Goal: Task Accomplishment & Management: Manage account settings

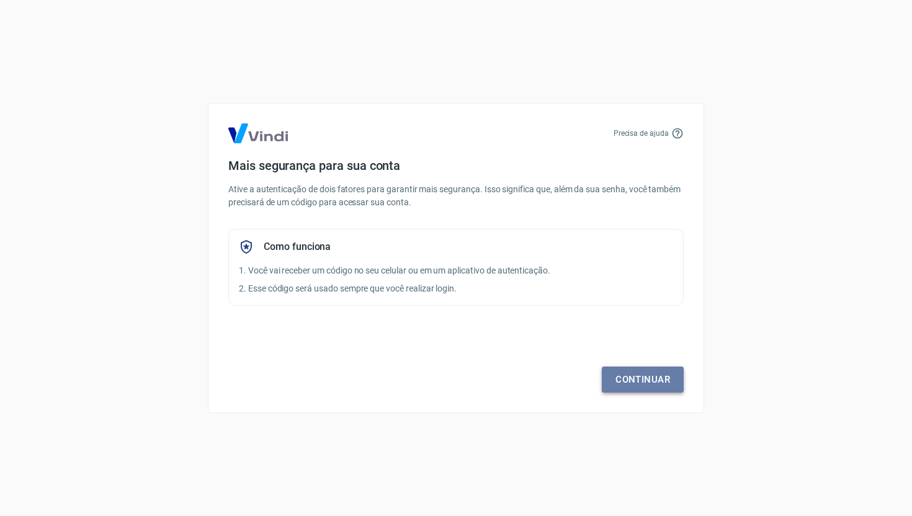
click at [637, 387] on link "Continuar" at bounding box center [643, 380] width 82 height 26
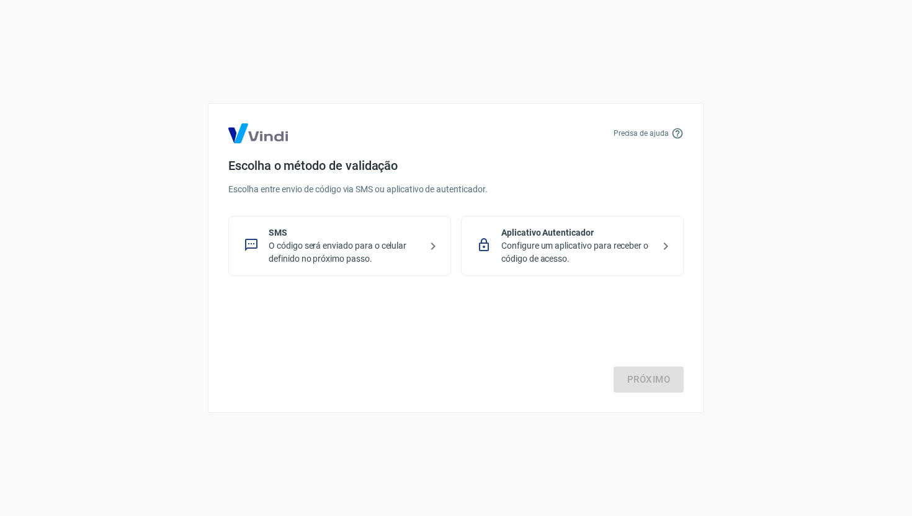
click at [543, 248] on p "Configure um aplicativo para receber o código de acesso." at bounding box center [577, 252] width 152 height 26
click at [645, 385] on link "Próximo" at bounding box center [649, 380] width 70 height 26
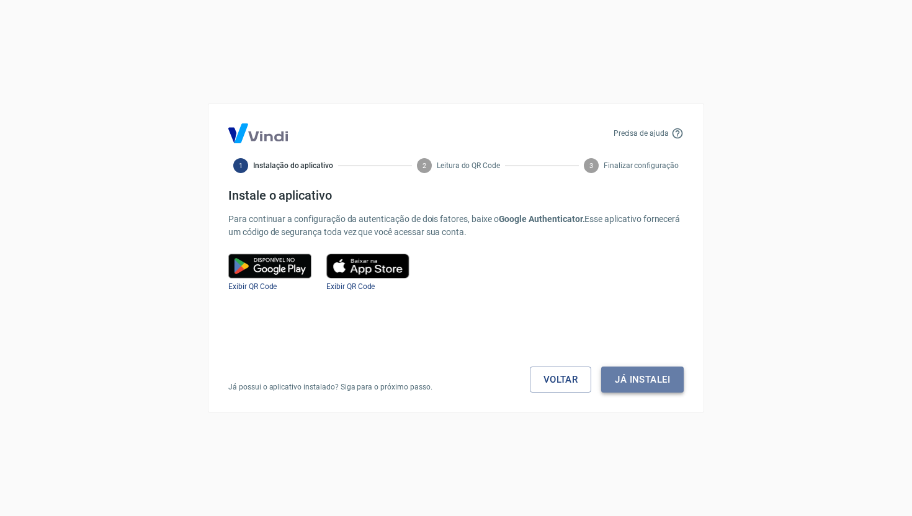
click at [637, 379] on button "Já instalei" at bounding box center [642, 380] width 83 height 26
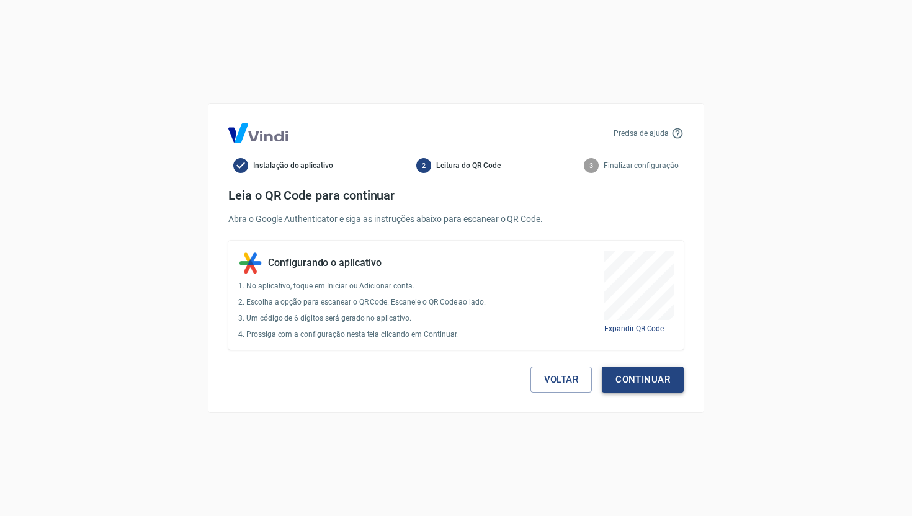
click at [648, 380] on button "Continuar" at bounding box center [643, 380] width 82 height 26
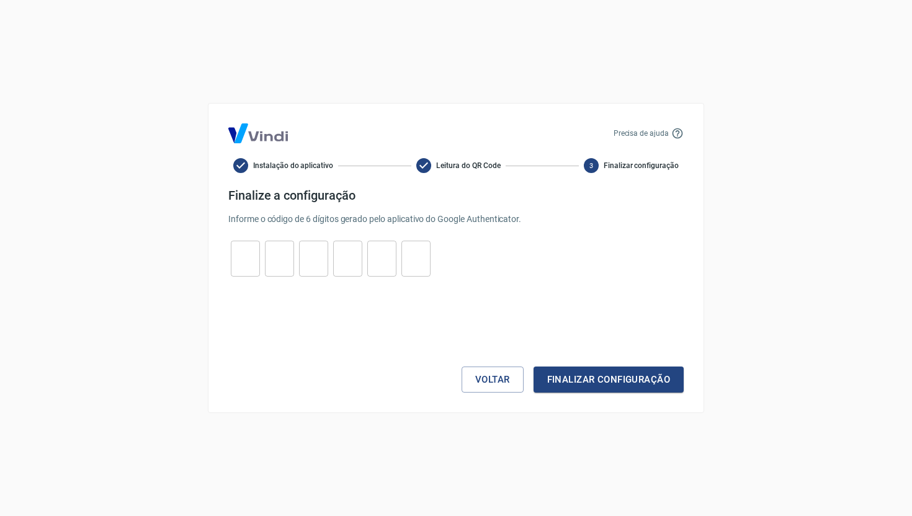
click at [241, 261] on input "tel" at bounding box center [245, 259] width 29 height 27
type input "9"
type input "4"
type input "6"
type input "7"
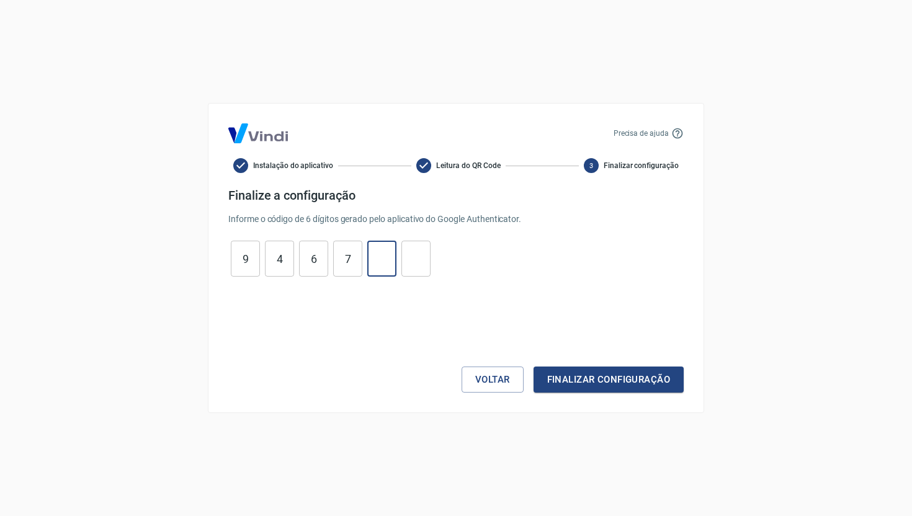
type input "0"
type input "8"
click at [599, 379] on button "Finalizar configuração" at bounding box center [609, 380] width 150 height 26
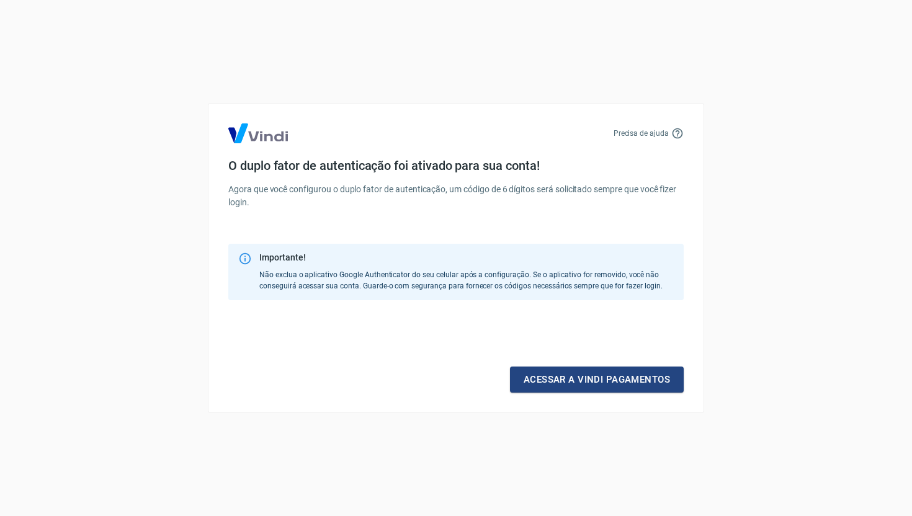
click at [599, 379] on link "Acessar a Vindi pagamentos" at bounding box center [597, 380] width 174 height 26
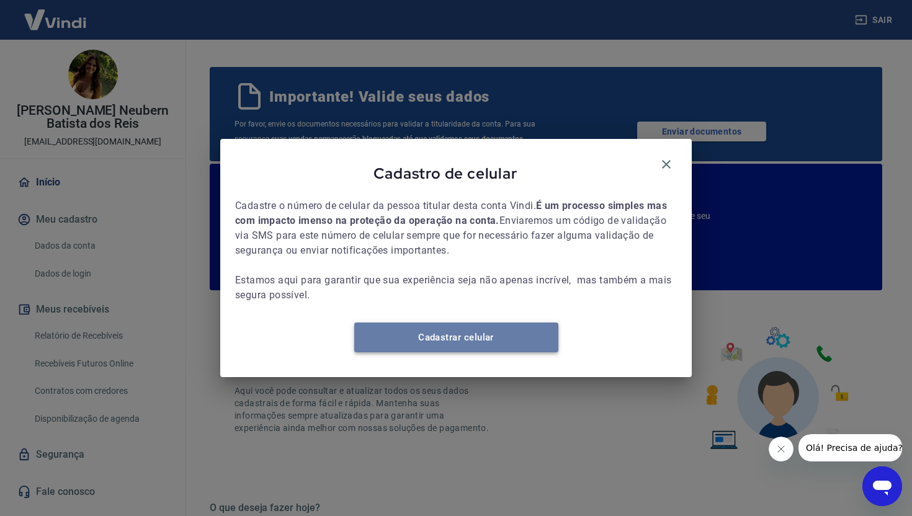
click at [507, 347] on link "Cadastrar celular" at bounding box center [456, 338] width 204 height 30
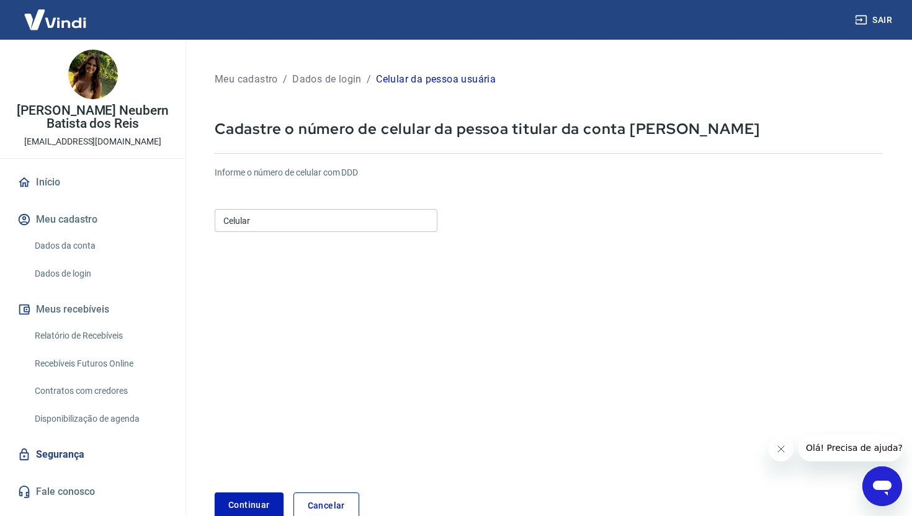
click at [266, 224] on input "Celular" at bounding box center [326, 220] width 223 height 23
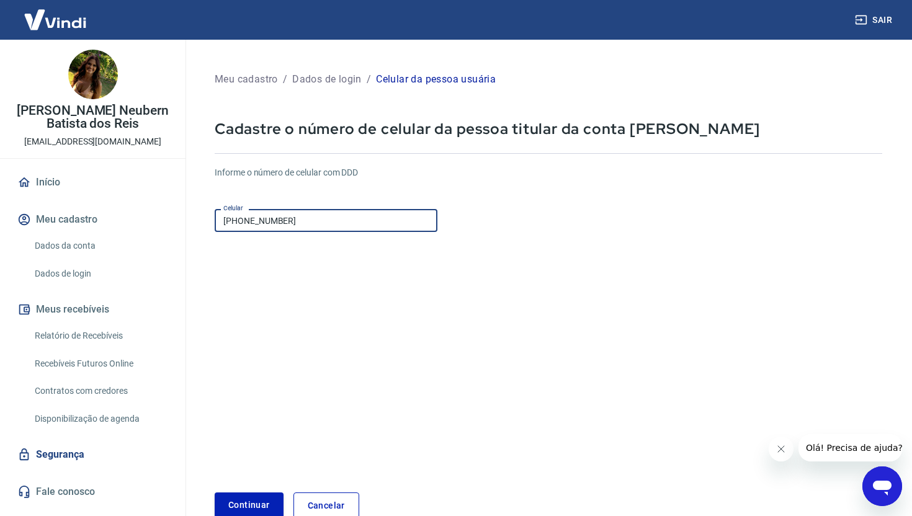
type input "[PHONE_NUMBER]"
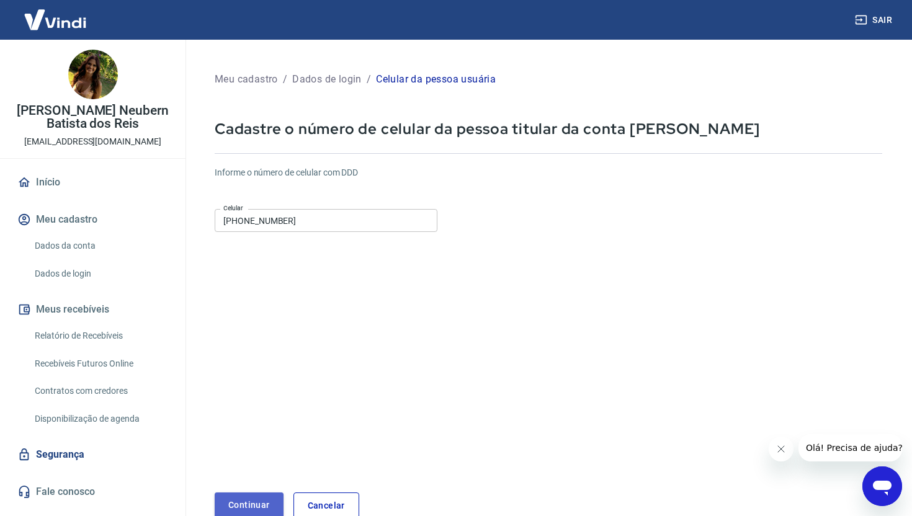
click at [252, 506] on button "Continuar" at bounding box center [249, 505] width 69 height 25
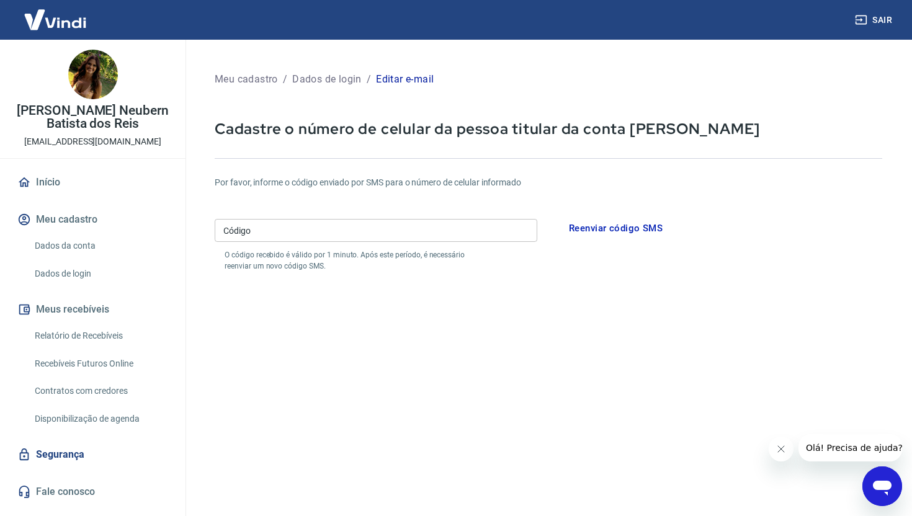
click at [337, 235] on input "Código" at bounding box center [376, 230] width 323 height 23
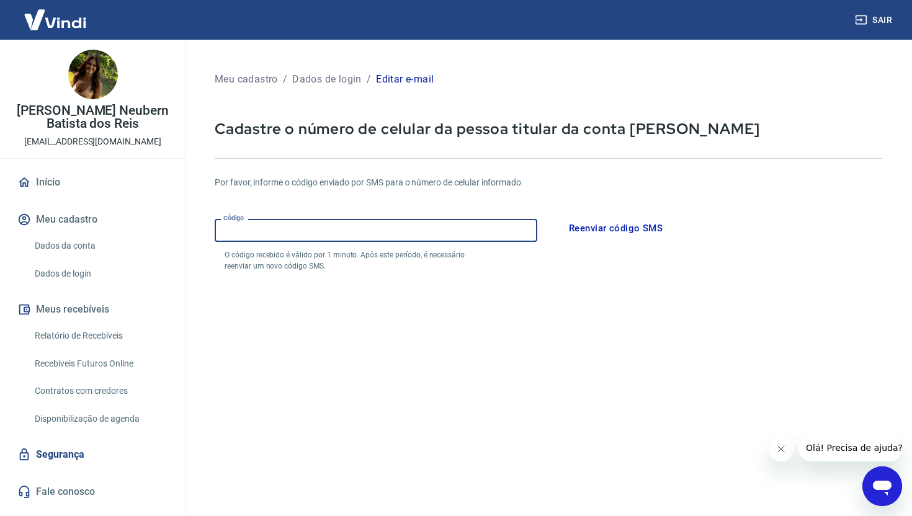
paste input "825999"
type input "825999"
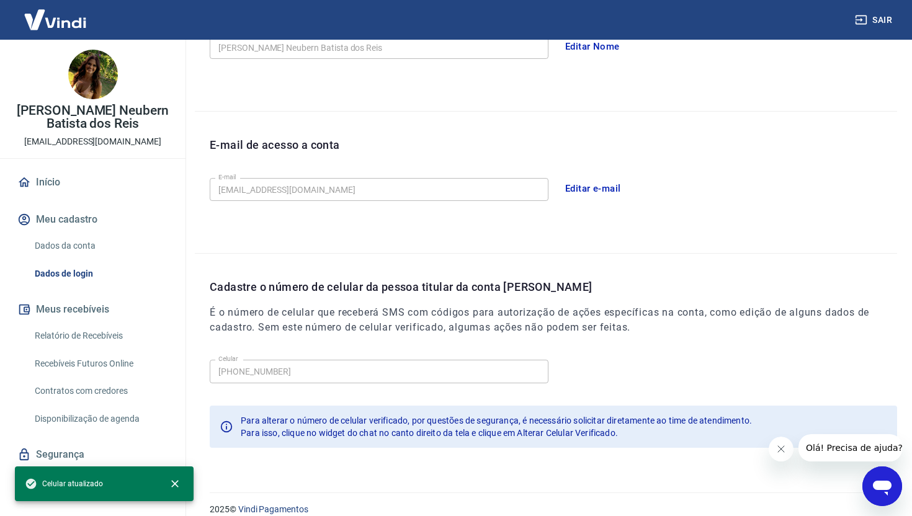
scroll to position [278, 0]
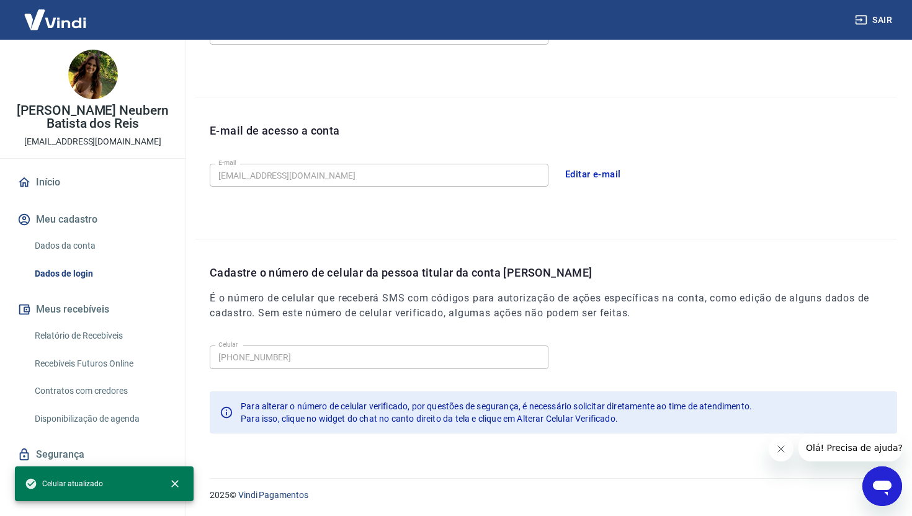
click at [780, 450] on icon "Fechar mensagem da empresa" at bounding box center [781, 449] width 10 height 10
click at [177, 481] on icon "close" at bounding box center [174, 483] width 7 height 7
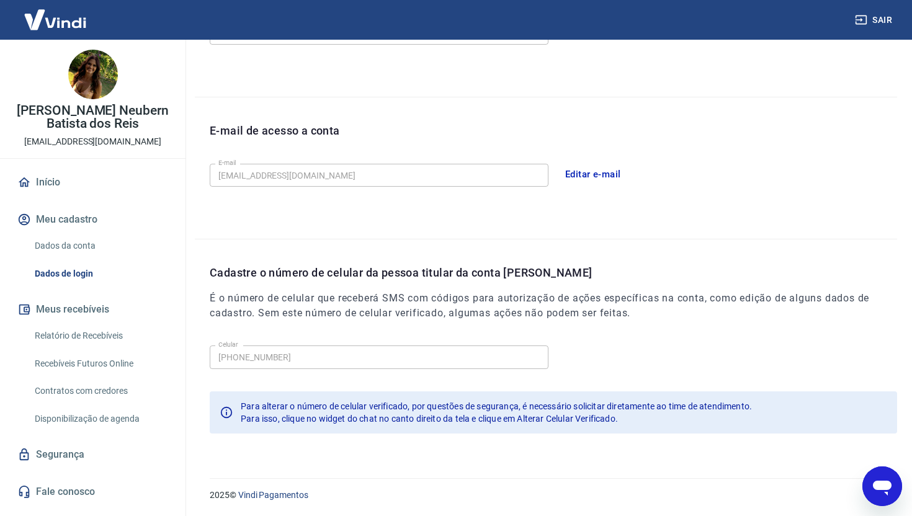
click at [51, 180] on link "Início" at bounding box center [93, 182] width 156 height 27
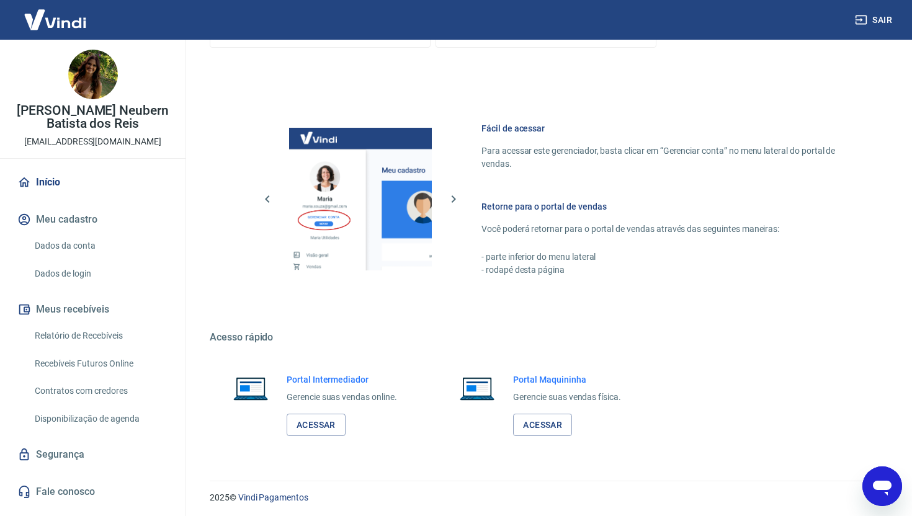
scroll to position [701, 0]
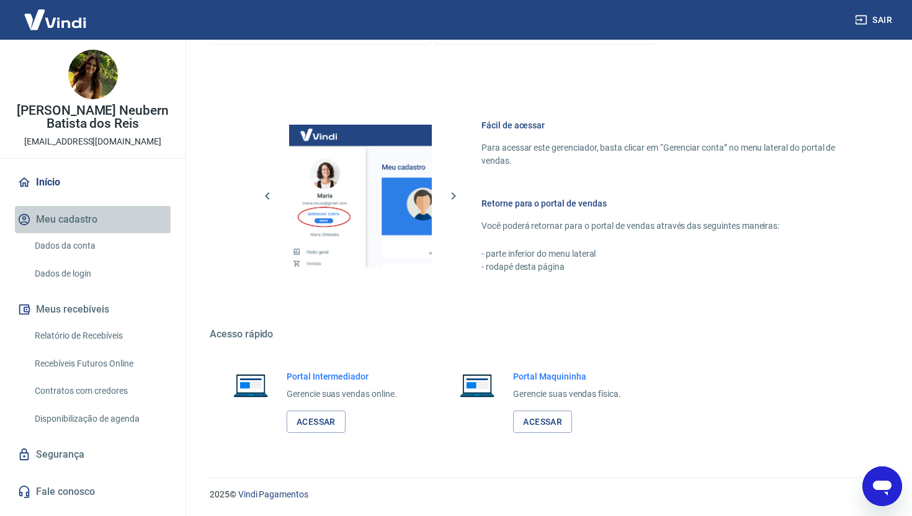
click at [66, 222] on button "Meu cadastro" at bounding box center [93, 219] width 156 height 27
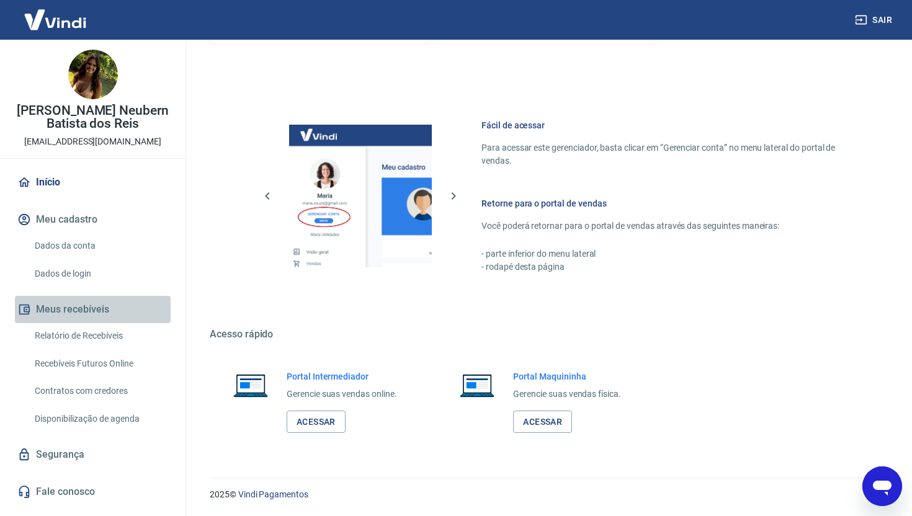
click at [84, 312] on button "Meus recebíveis" at bounding box center [93, 309] width 156 height 27
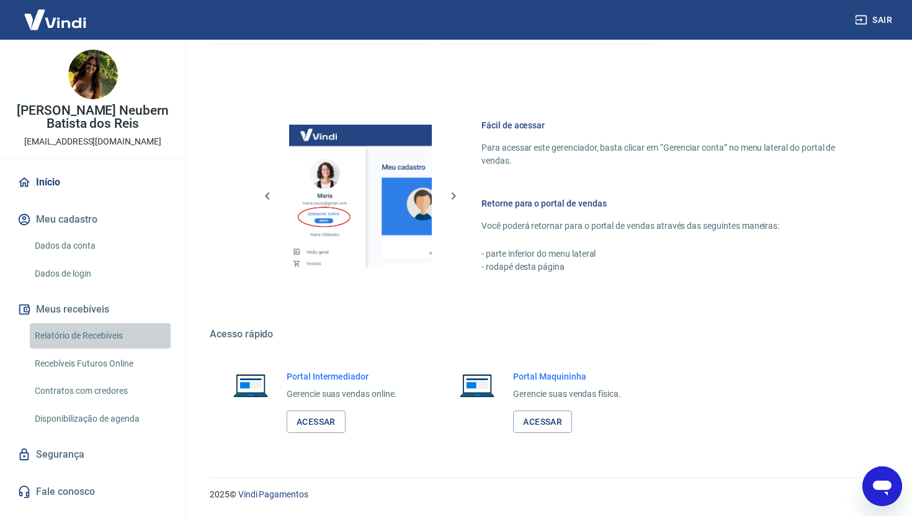
click at [105, 333] on link "Relatório de Recebíveis" at bounding box center [100, 335] width 141 height 25
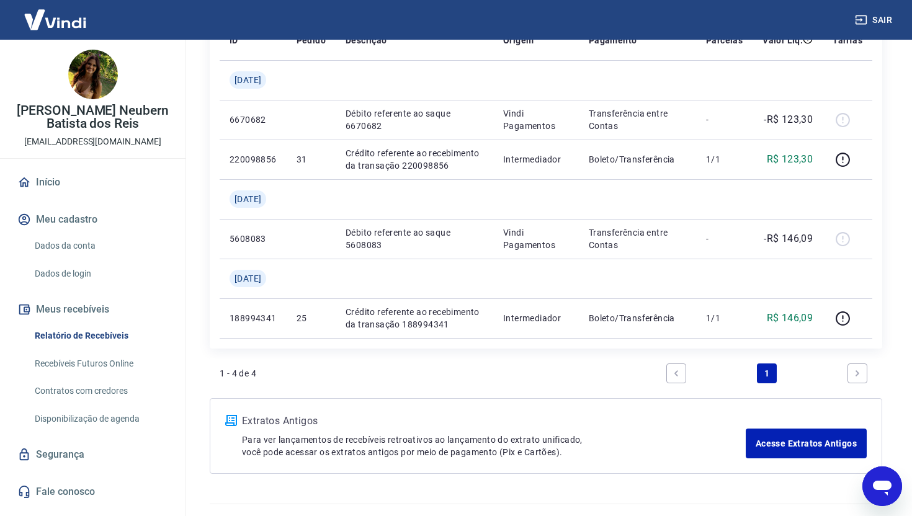
scroll to position [219, 0]
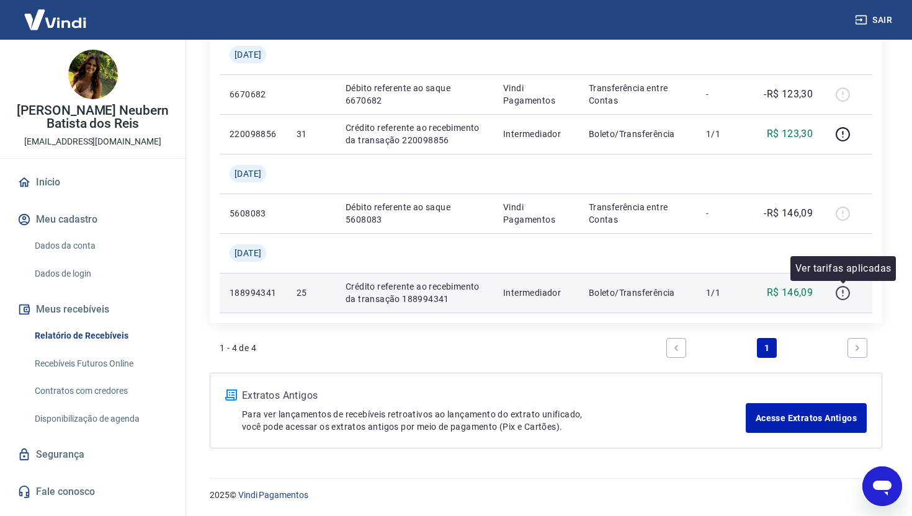
click at [847, 293] on icon "button" at bounding box center [843, 293] width 16 height 16
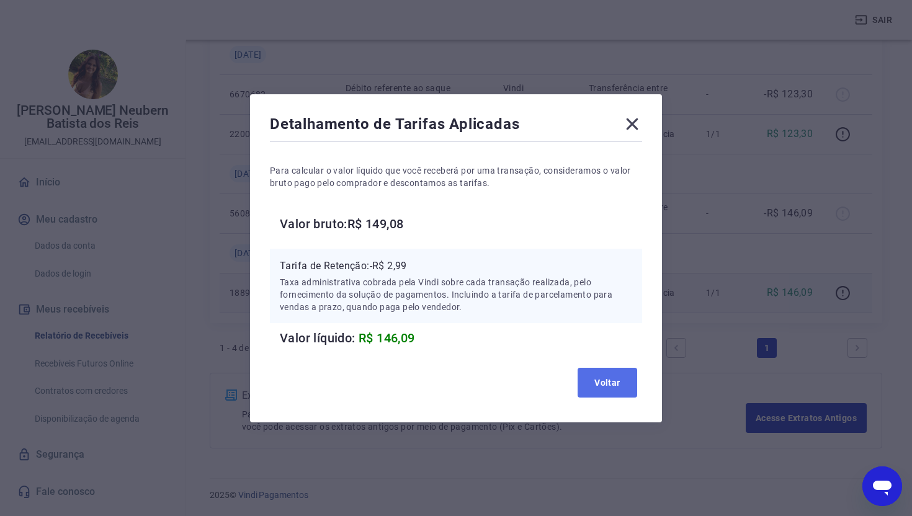
click at [607, 388] on button "Voltar" at bounding box center [608, 383] width 60 height 30
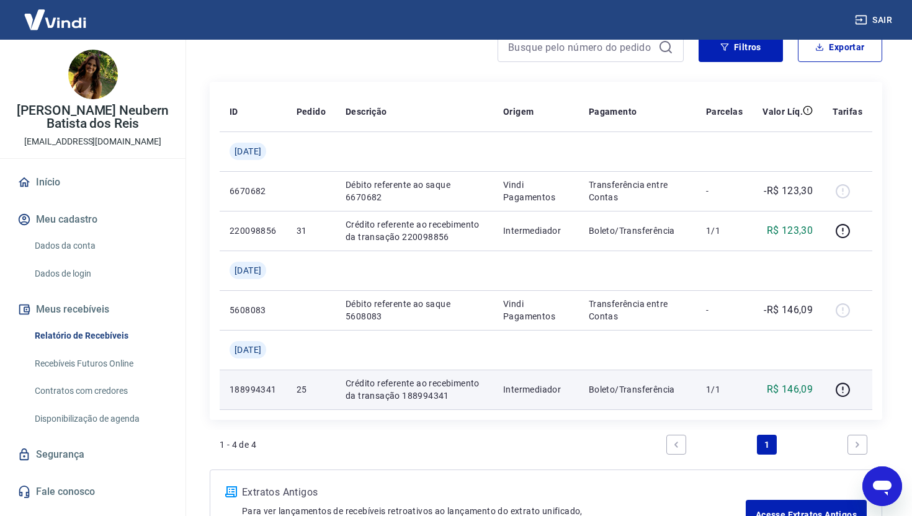
scroll to position [123, 0]
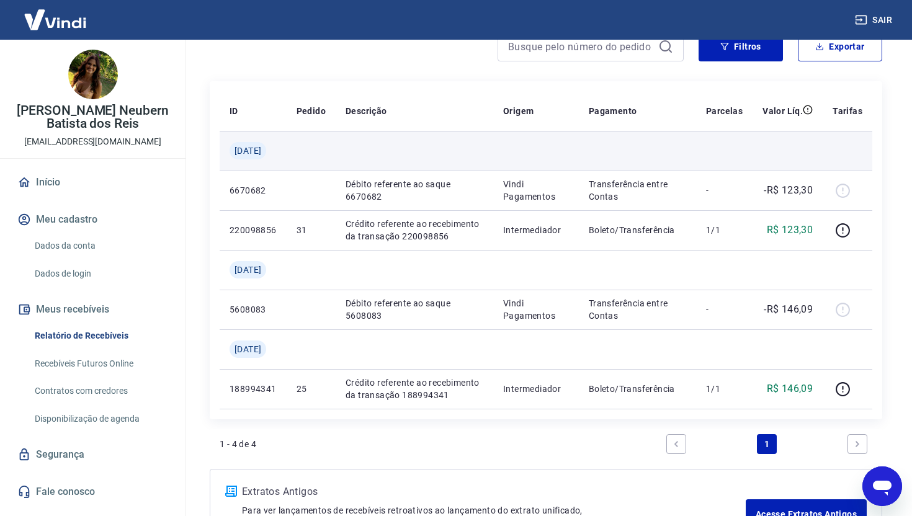
drag, startPoint x: 265, startPoint y: 151, endPoint x: 283, endPoint y: 151, distance: 18.0
click at [277, 151] on div "Qui, 31 jul" at bounding box center [253, 150] width 47 height 17
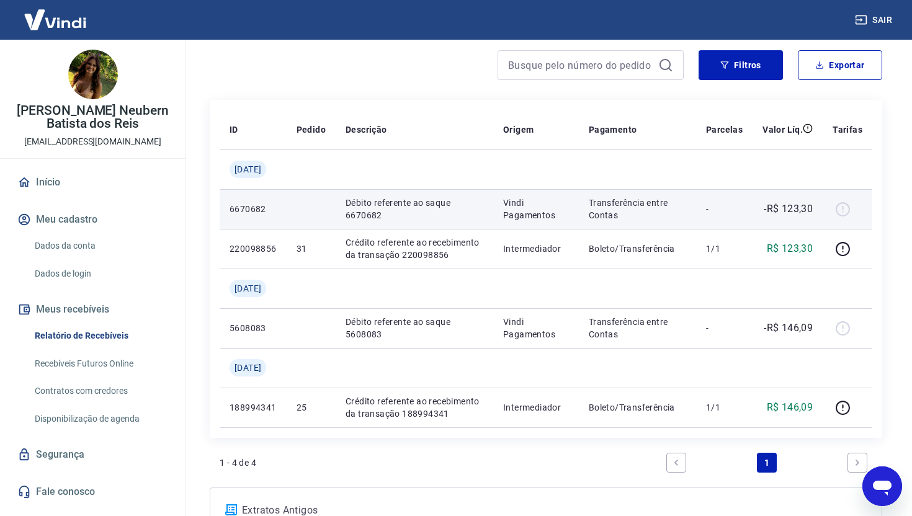
scroll to position [103, 0]
click at [622, 210] on p "Transferência entre Contas" at bounding box center [637, 210] width 97 height 25
click at [845, 209] on div at bounding box center [848, 210] width 30 height 20
click at [788, 205] on p "-R$ 123,30" at bounding box center [788, 210] width 49 height 15
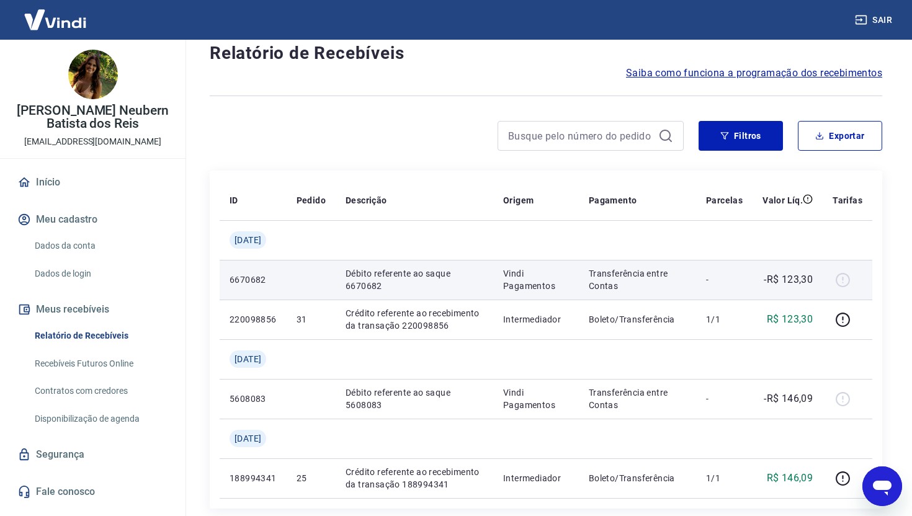
scroll to position [0, 0]
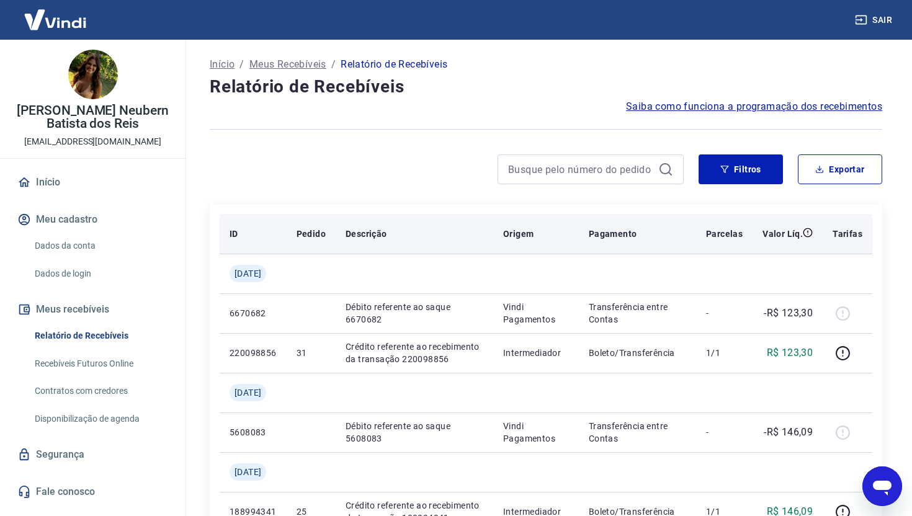
click at [781, 235] on p "Valor Líq." at bounding box center [782, 234] width 40 height 12
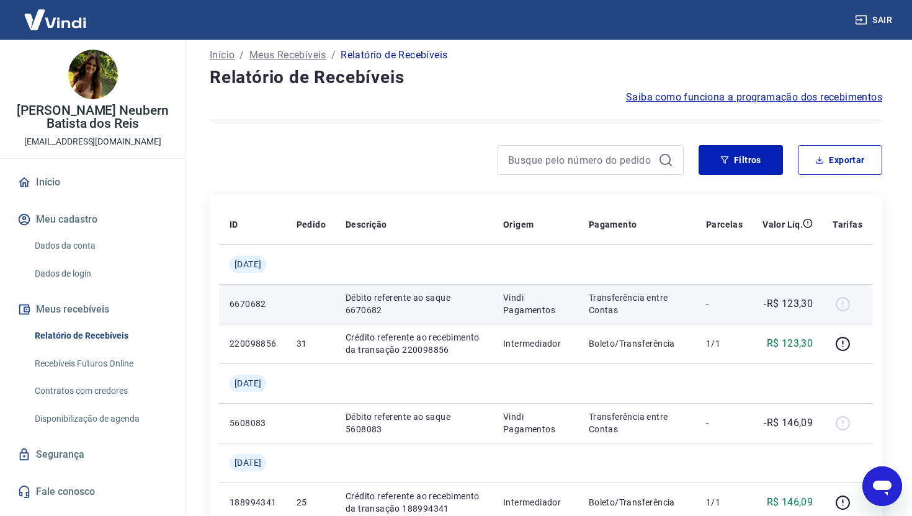
scroll to position [26, 0]
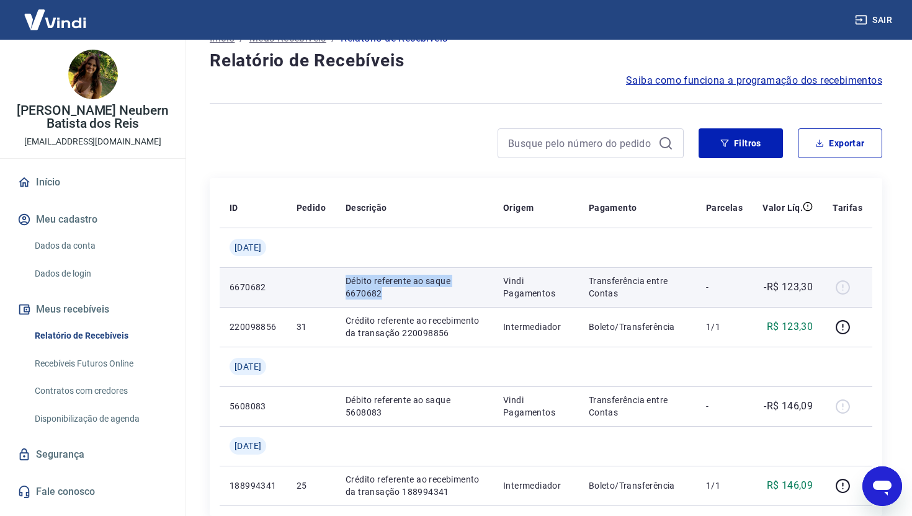
drag, startPoint x: 403, startPoint y: 291, endPoint x: 341, endPoint y: 273, distance: 65.2
click at [341, 273] on tr "6670682 Débito referente ao saque 6670682 Vindi Pagamentos Transferência entre …" at bounding box center [546, 287] width 653 height 40
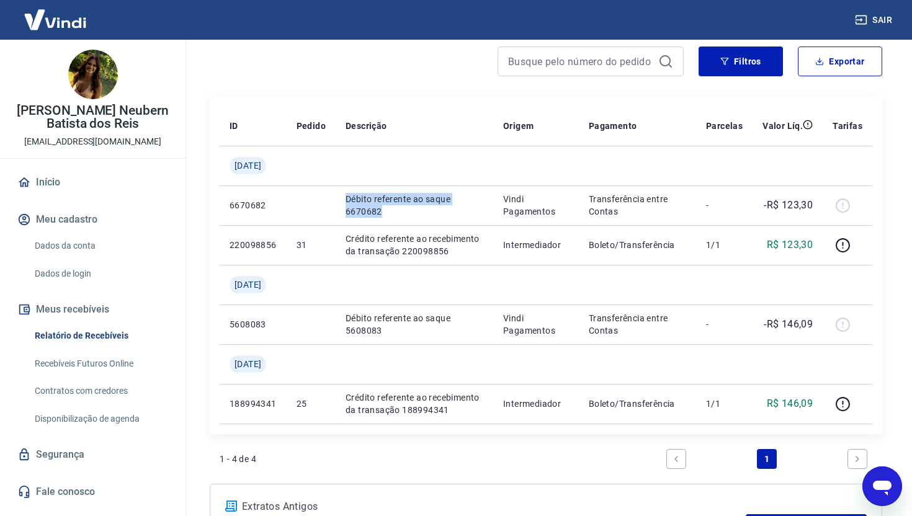
scroll to position [219, 0]
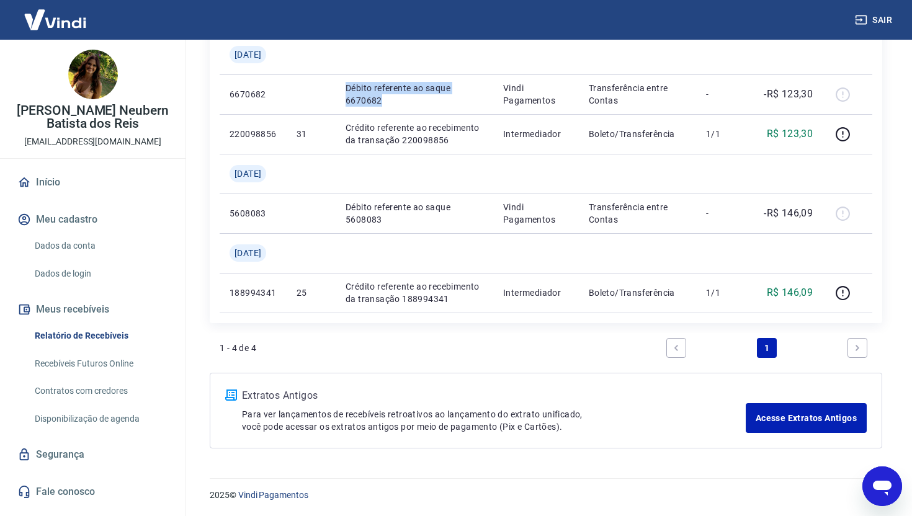
click at [103, 92] on img at bounding box center [93, 75] width 50 height 50
click at [56, 10] on img at bounding box center [55, 20] width 81 height 38
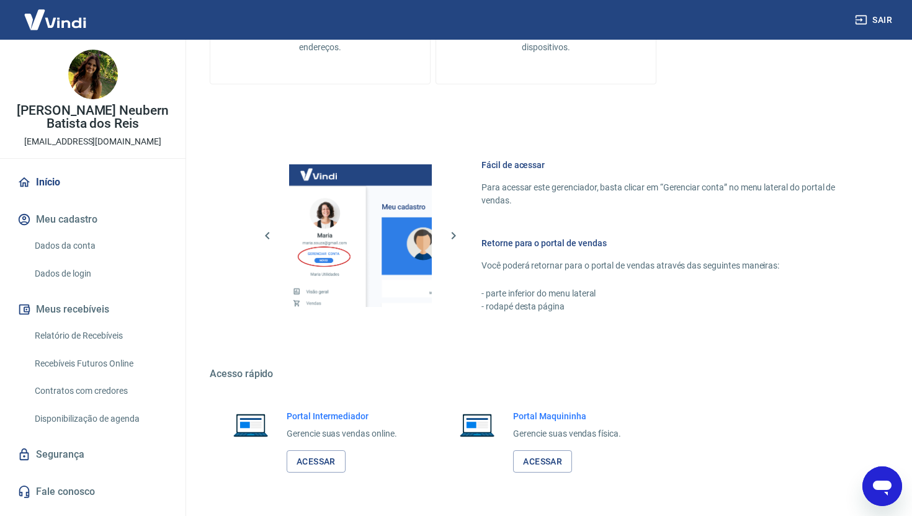
scroll to position [701, 0]
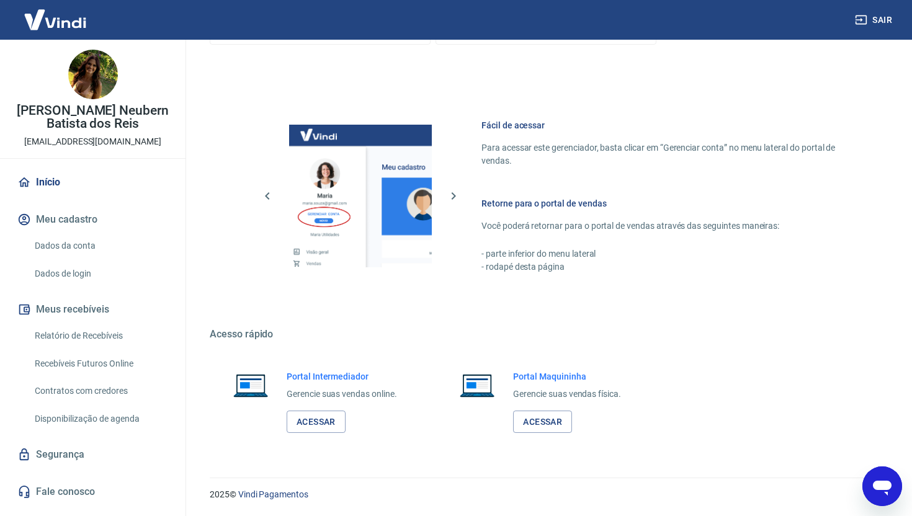
click at [75, 337] on link "Relatório de Recebíveis" at bounding box center [100, 335] width 141 height 25
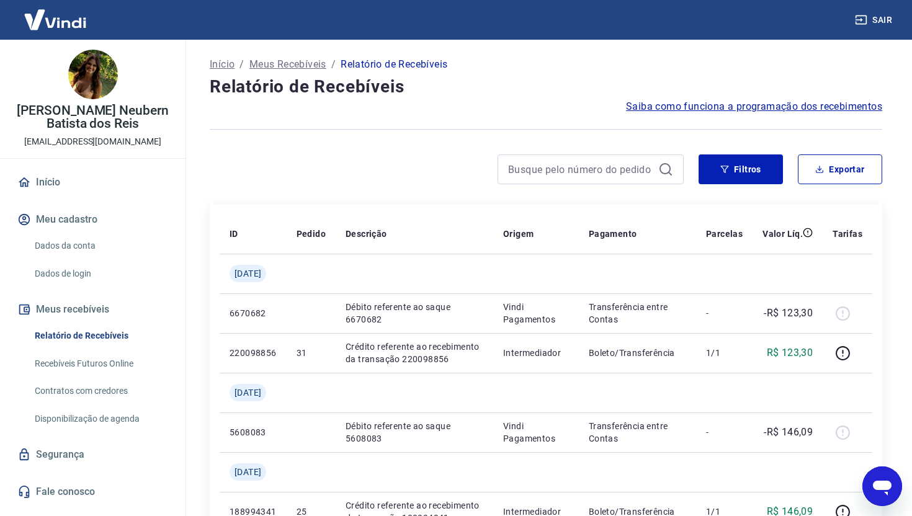
click at [98, 87] on img at bounding box center [93, 75] width 50 height 50
click at [40, 189] on link "Início" at bounding box center [93, 182] width 156 height 27
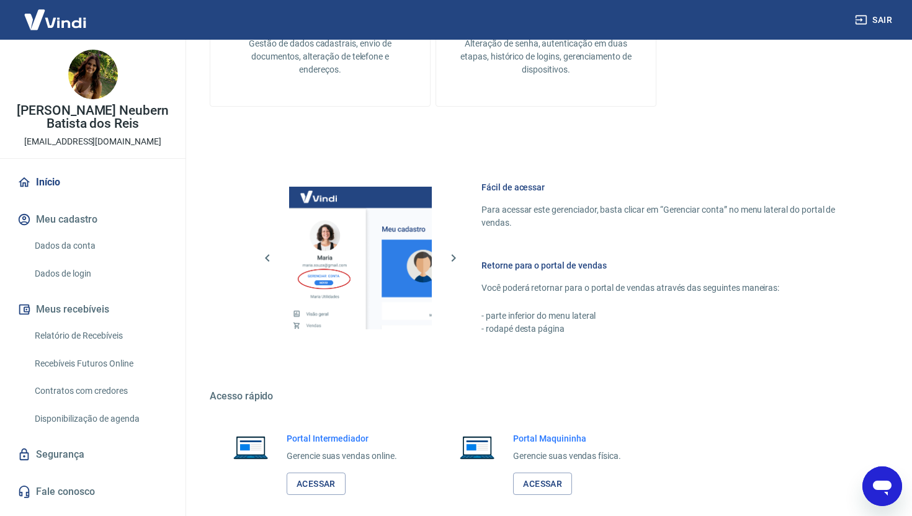
scroll to position [701, 0]
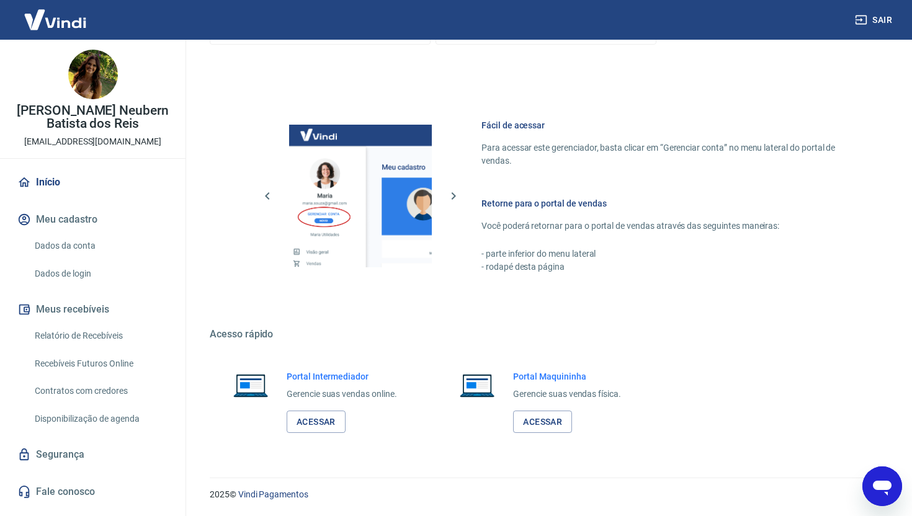
click at [564, 203] on h6 "Retorne para o portal de vendas" at bounding box center [666, 203] width 371 height 12
click at [78, 248] on link "Dados da conta" at bounding box center [100, 245] width 141 height 25
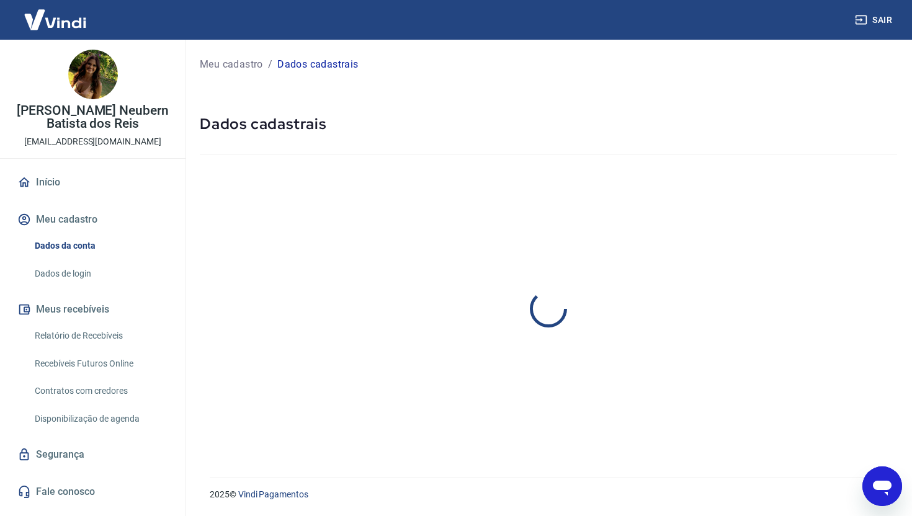
select select "SP"
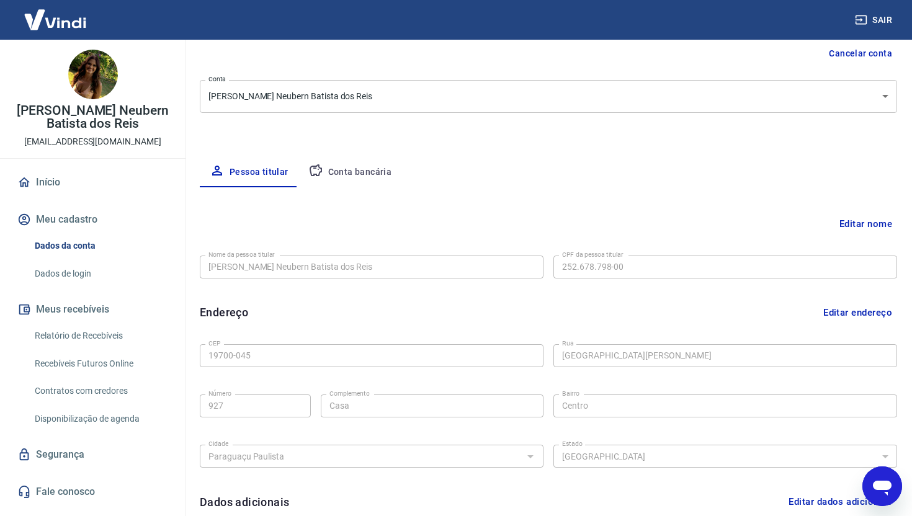
scroll to position [54, 0]
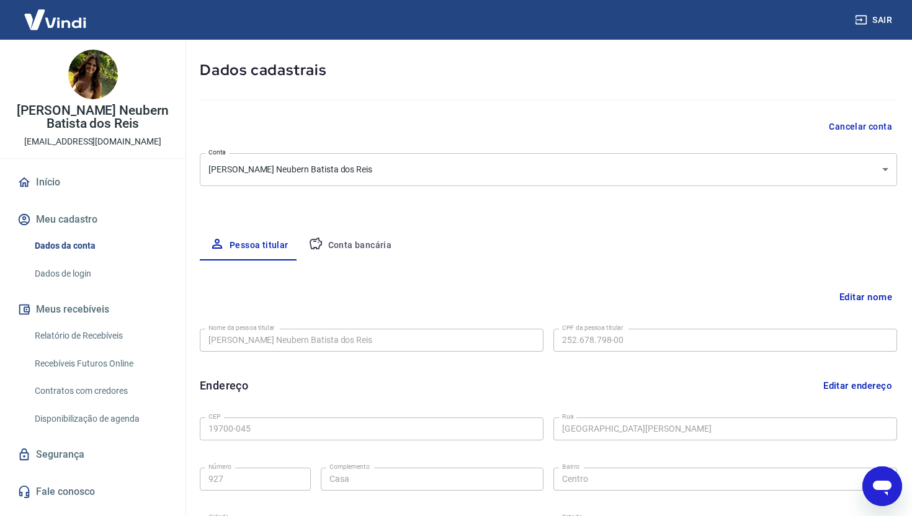
click at [342, 243] on button "Conta bancária" at bounding box center [350, 246] width 104 height 30
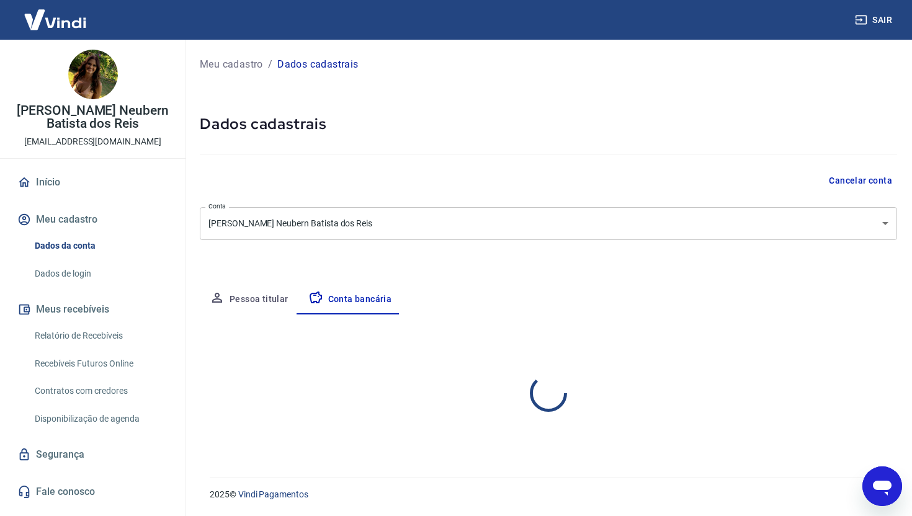
scroll to position [0, 0]
select select "1"
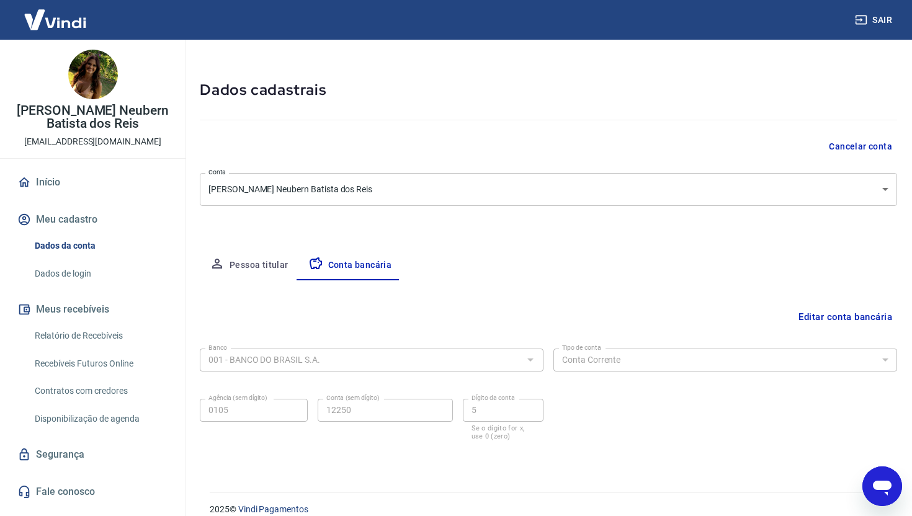
scroll to position [49, 0]
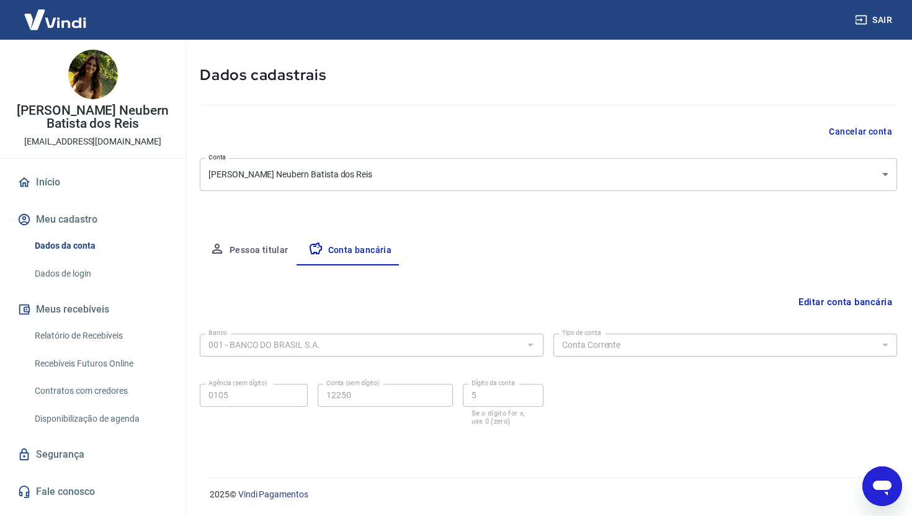
click at [249, 254] on button "Pessoa titular" at bounding box center [249, 251] width 99 height 30
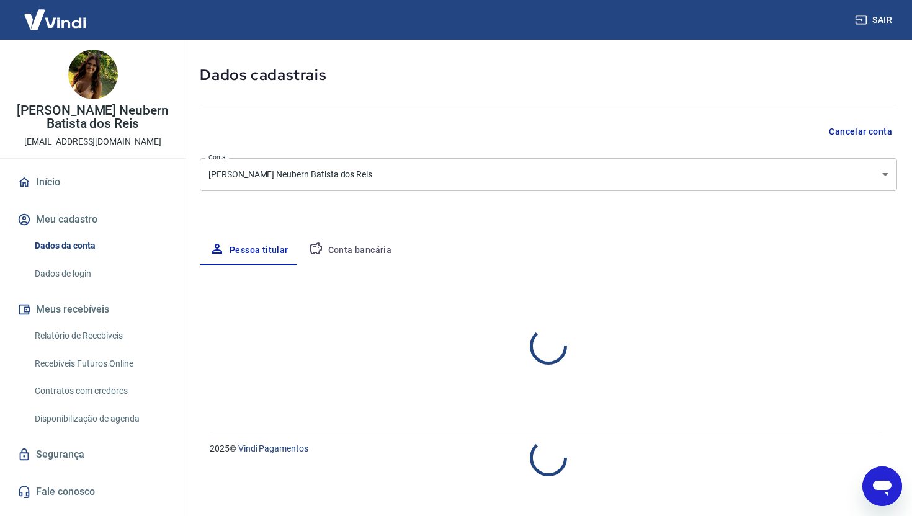
select select "SP"
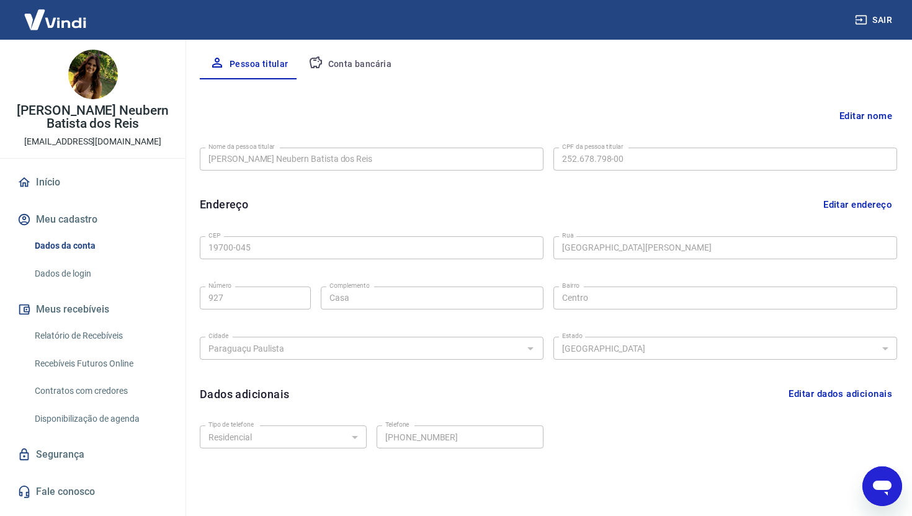
scroll to position [278, 0]
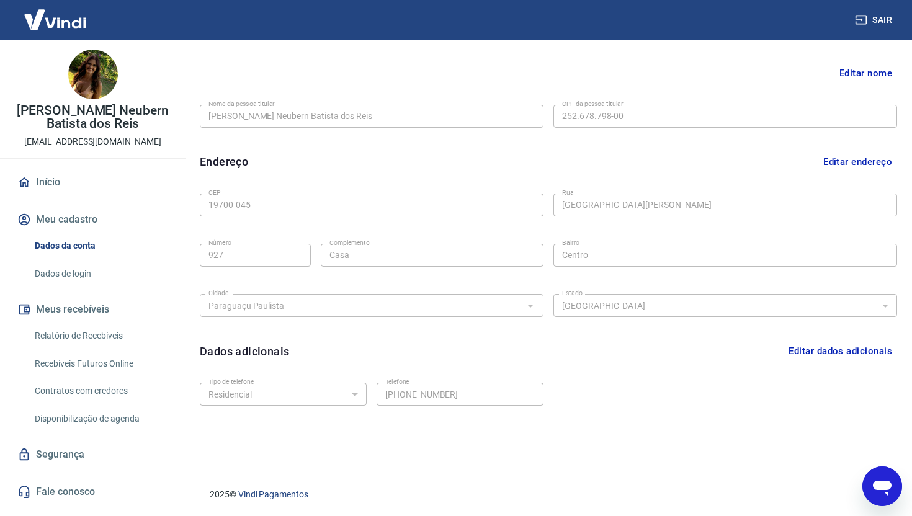
click at [102, 334] on link "Relatório de Recebíveis" at bounding box center [100, 335] width 141 height 25
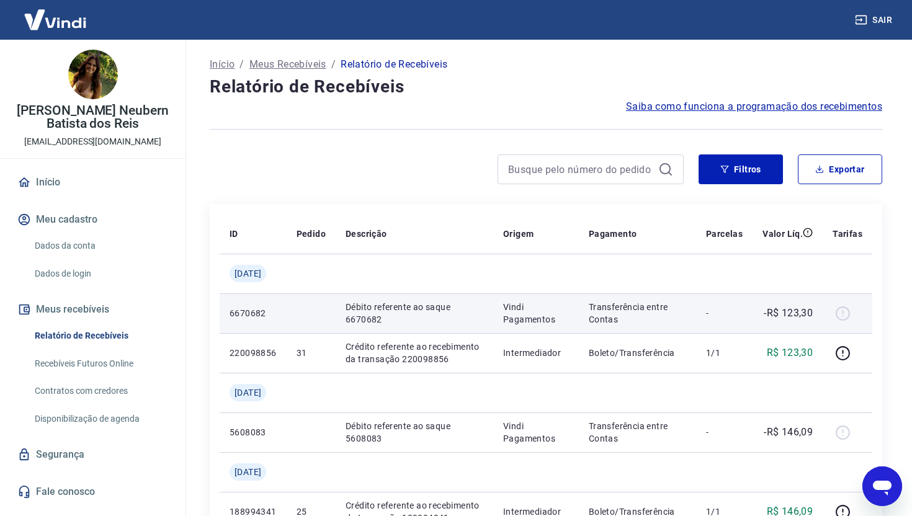
click at [253, 318] on p "6670682" at bounding box center [253, 313] width 47 height 12
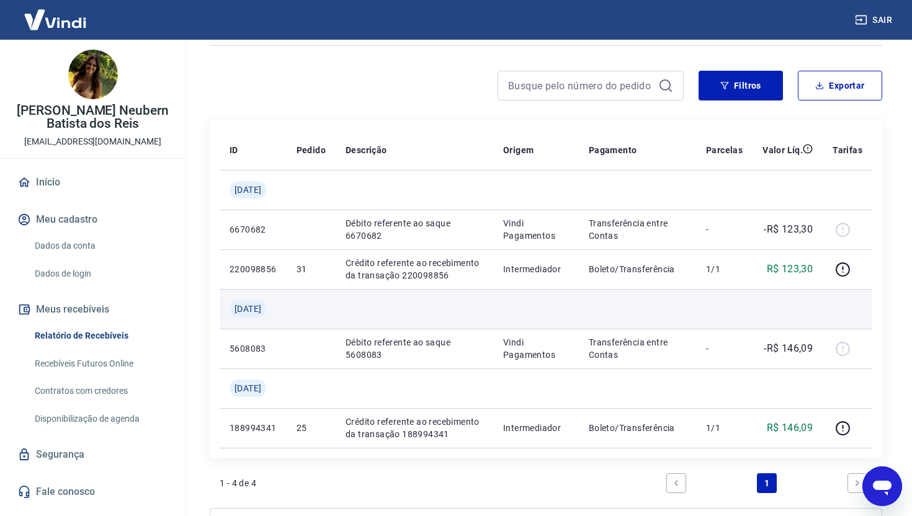
scroll to position [87, 0]
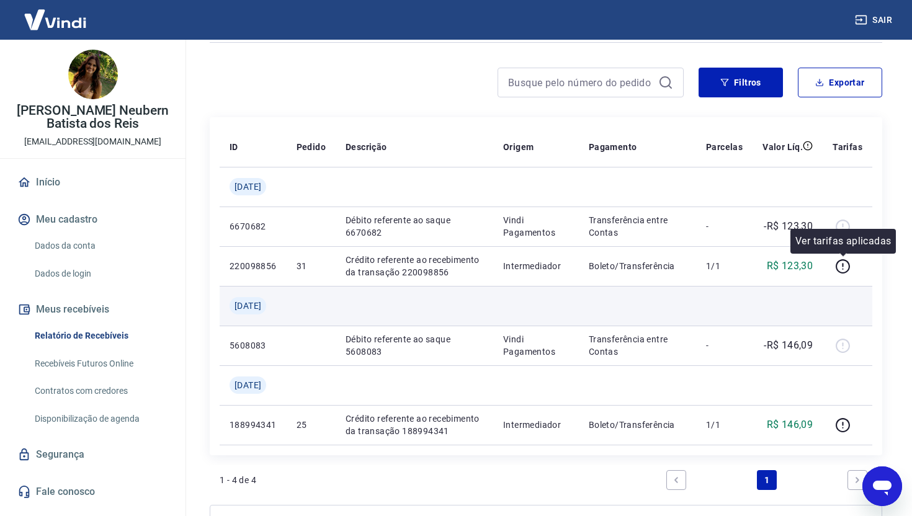
drag, startPoint x: 846, startPoint y: 270, endPoint x: 842, endPoint y: 286, distance: 16.0
click at [842, 286] on tbody "Qui, 31 jul 6670682 Débito referente ao saque 6670682 Vindi Pagamentos Transfer…" at bounding box center [546, 306] width 653 height 278
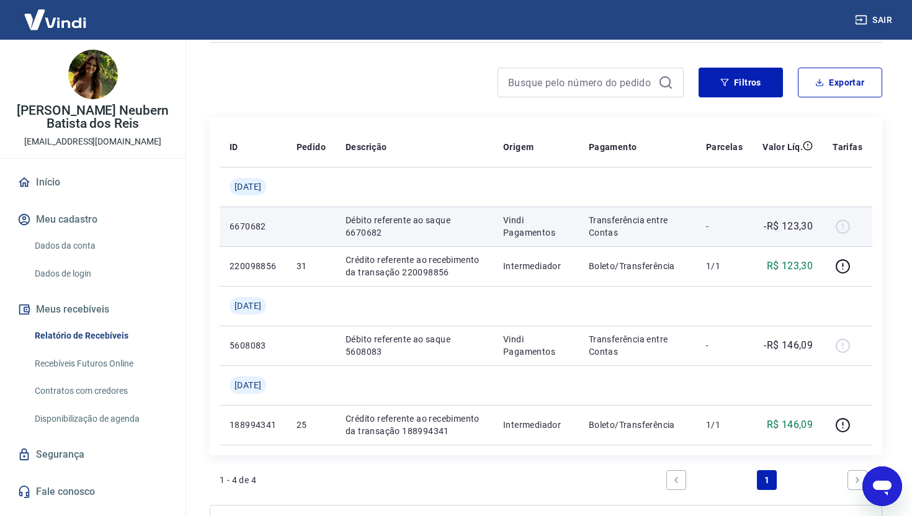
click at [532, 235] on p "Vindi Pagamentos" at bounding box center [536, 226] width 66 height 25
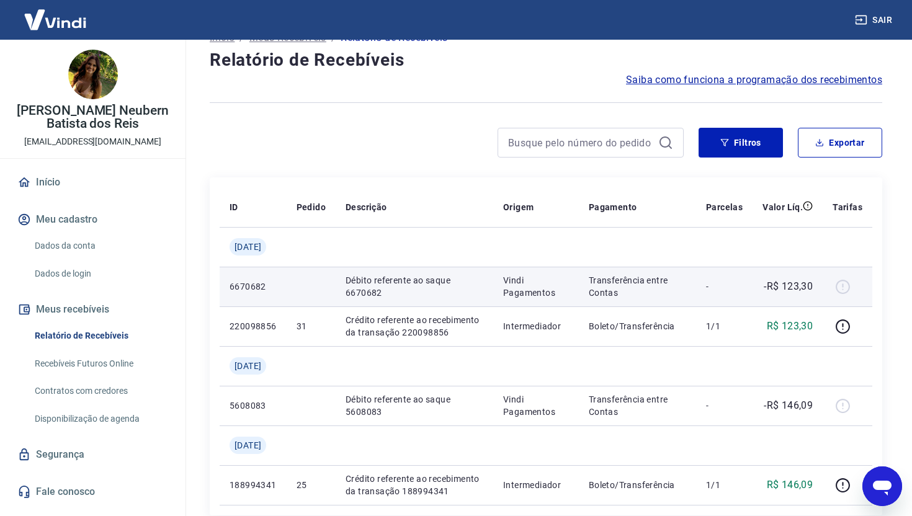
scroll to position [0, 0]
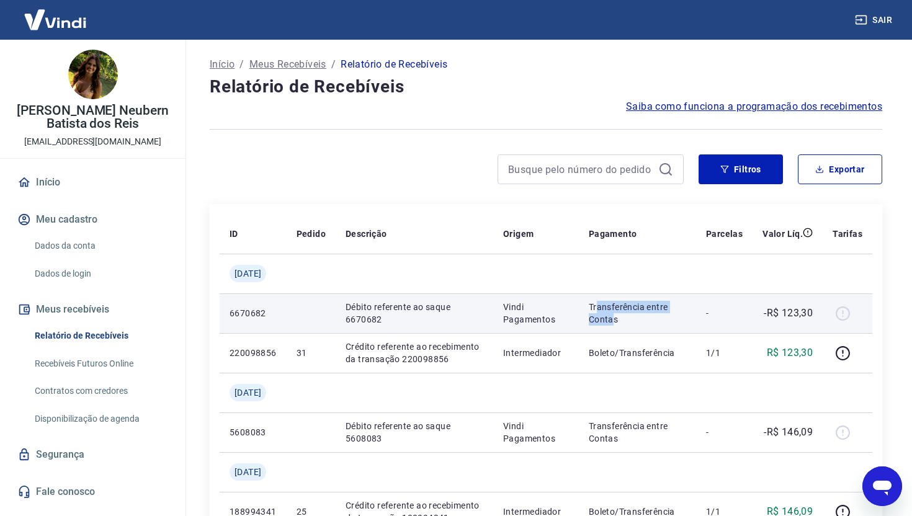
drag, startPoint x: 600, startPoint y: 308, endPoint x: 615, endPoint y: 321, distance: 19.4
click at [615, 321] on p "Transferência entre Contas" at bounding box center [637, 313] width 97 height 25
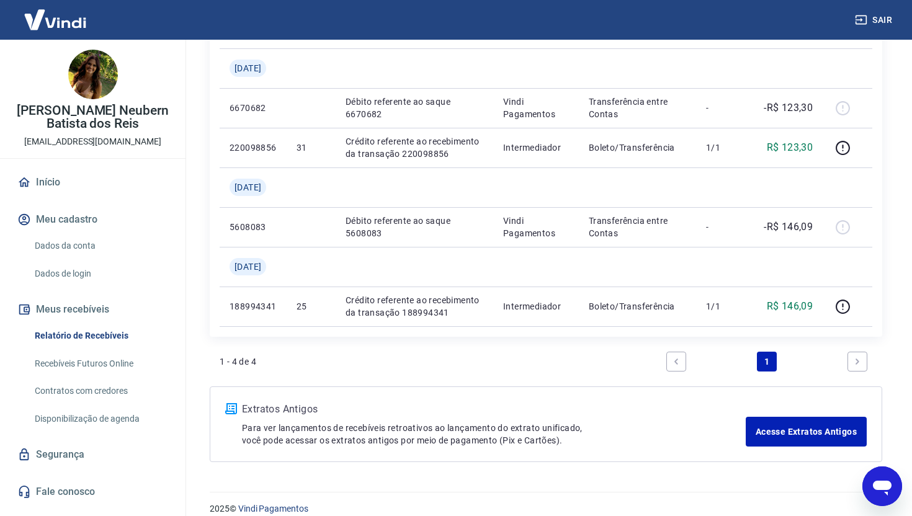
scroll to position [219, 0]
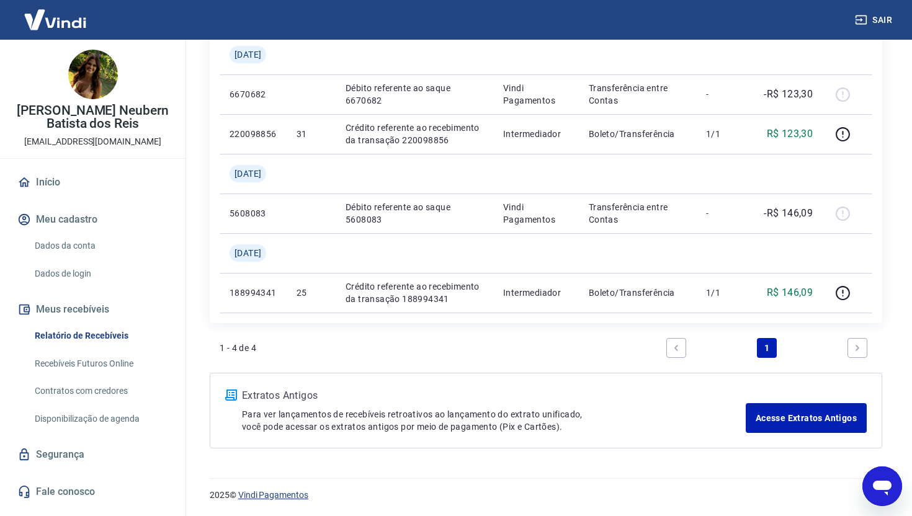
click at [298, 496] on link "Vindi Pagamentos" at bounding box center [273, 495] width 70 height 10
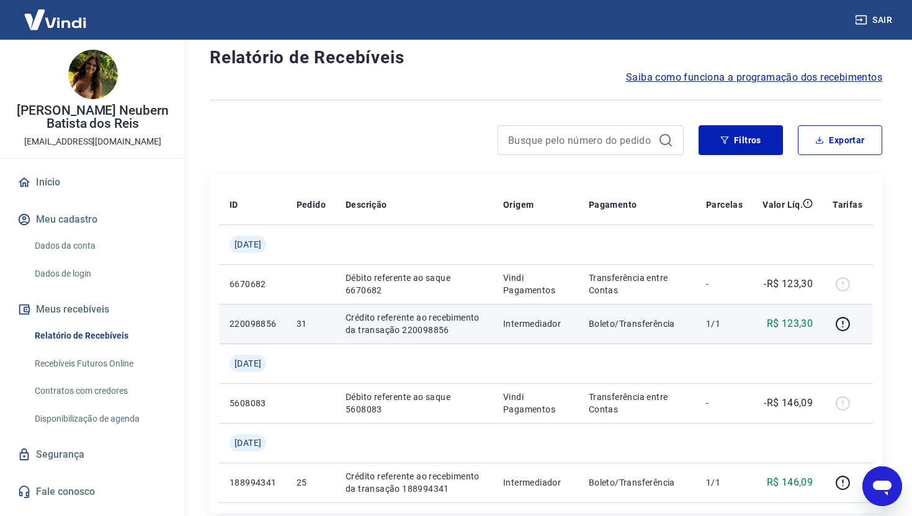
scroll to position [0, 0]
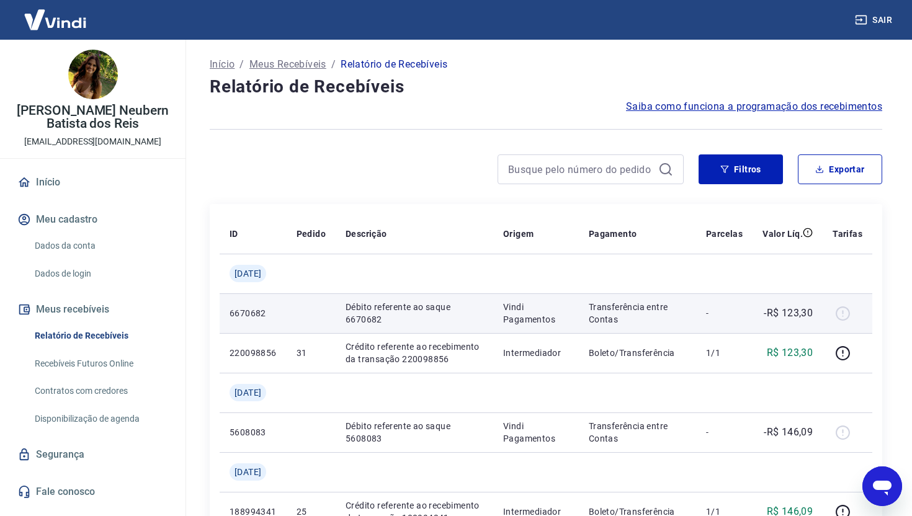
click at [597, 316] on p "Transferência entre Contas" at bounding box center [637, 313] width 97 height 25
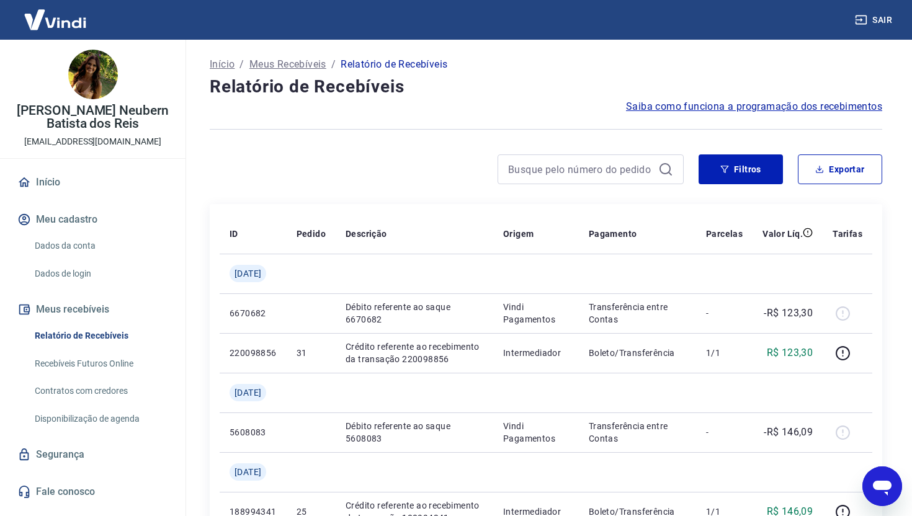
click at [92, 248] on link "Dados da conta" at bounding box center [100, 245] width 141 height 25
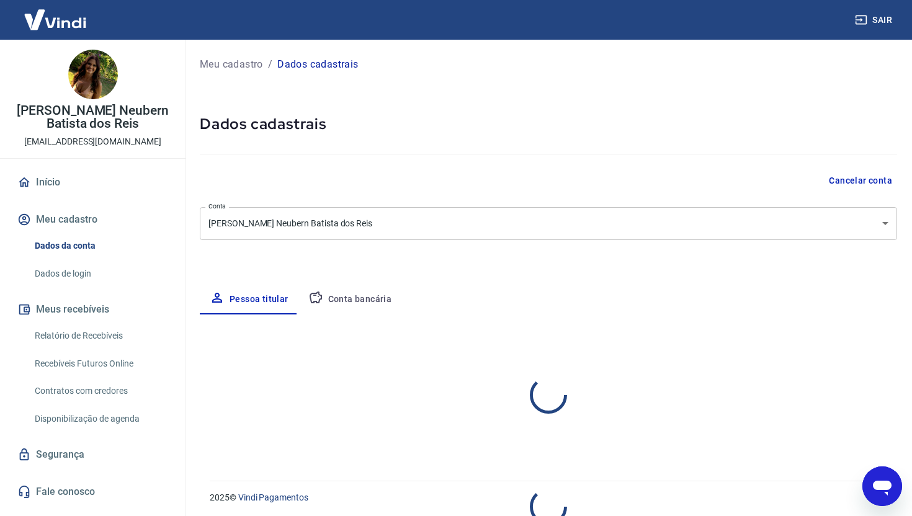
select select "SP"
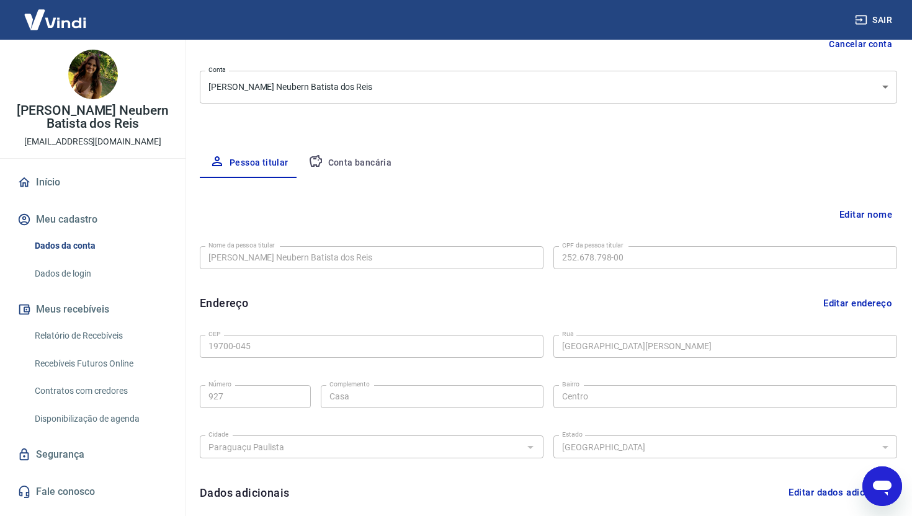
scroll to position [143, 0]
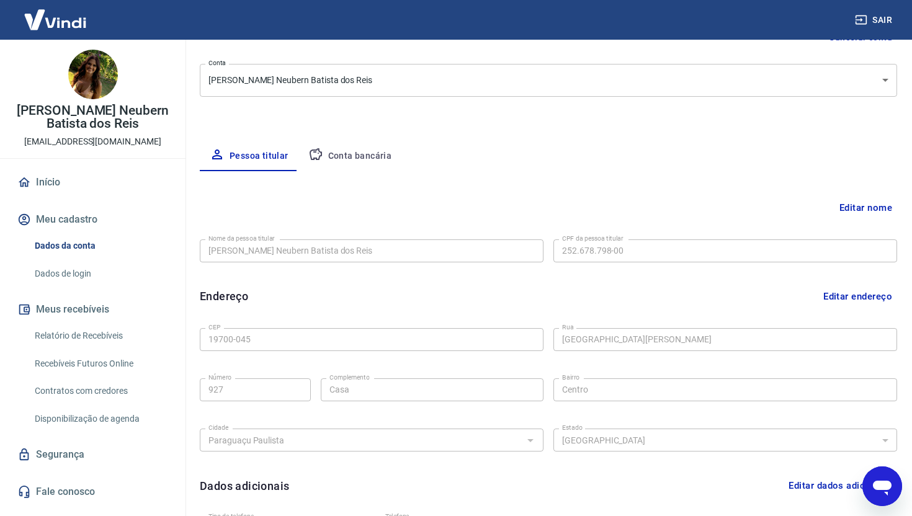
click at [365, 152] on button "Conta bancária" at bounding box center [350, 156] width 104 height 30
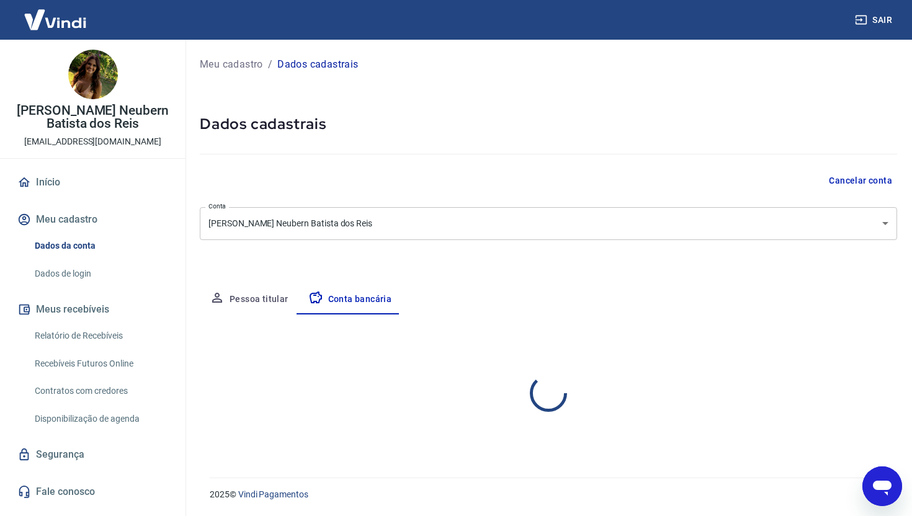
scroll to position [0, 0]
select select "1"
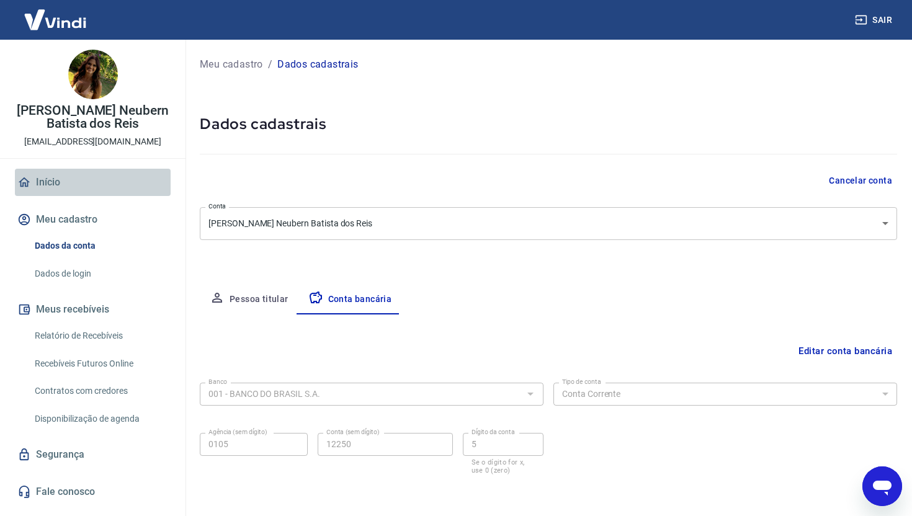
click at [64, 177] on link "Início" at bounding box center [93, 182] width 156 height 27
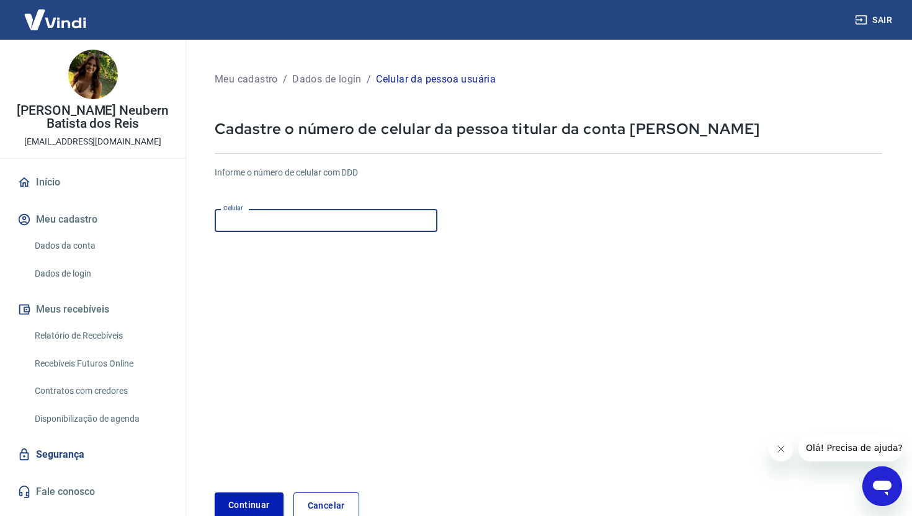
click at [327, 230] on input "Celular" at bounding box center [326, 220] width 223 height 23
type input "[PHONE_NUMBER]"
click at [249, 509] on button "Continuar" at bounding box center [249, 505] width 69 height 25
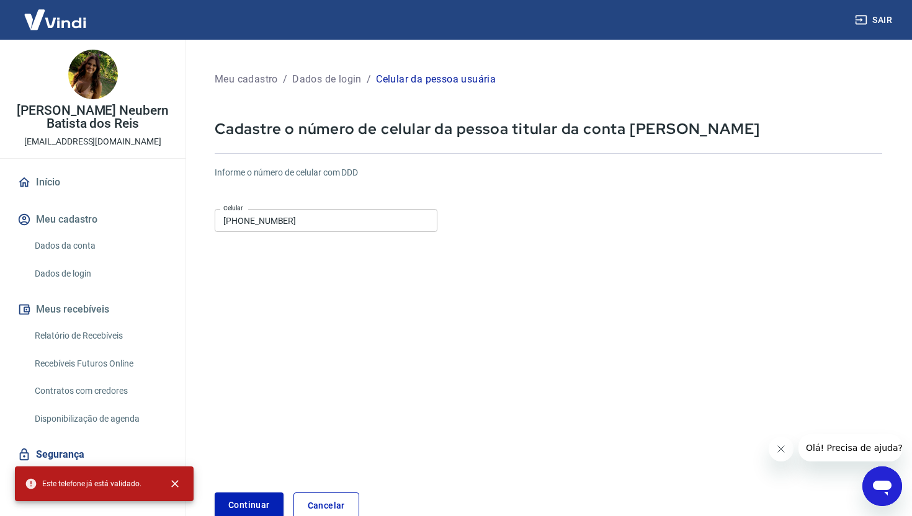
click at [315, 507] on link "Cancelar" at bounding box center [326, 506] width 66 height 27
